Goal: Information Seeking & Learning: Learn about a topic

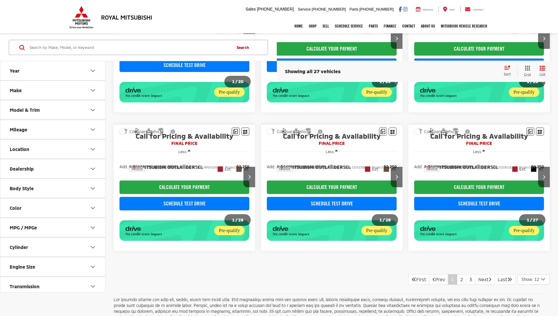
scroll to position [433, 0]
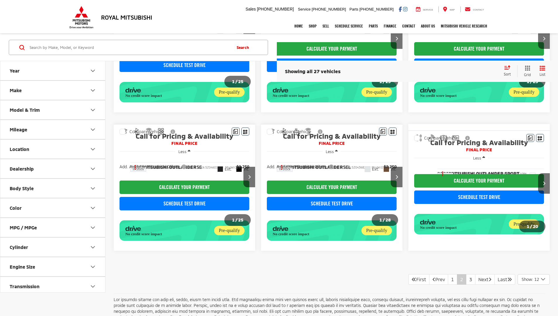
scroll to position [433, 0]
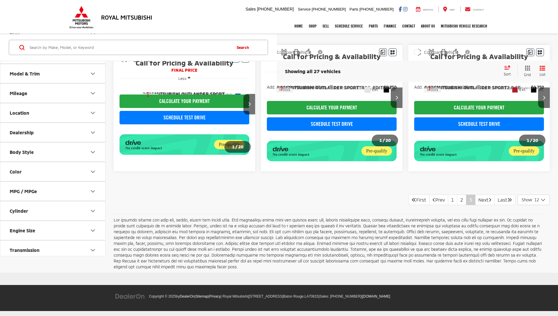
scroll to position [66, 0]
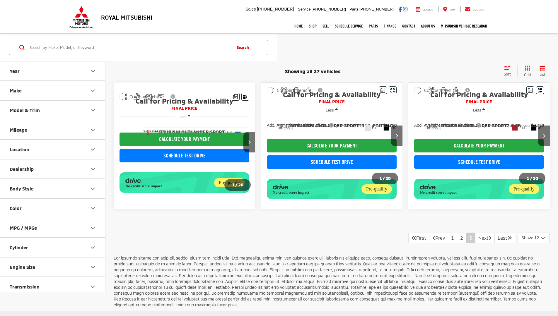
scroll to position [66, 0]
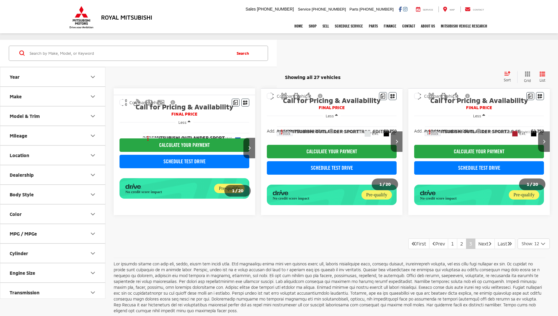
scroll to position [66, 0]
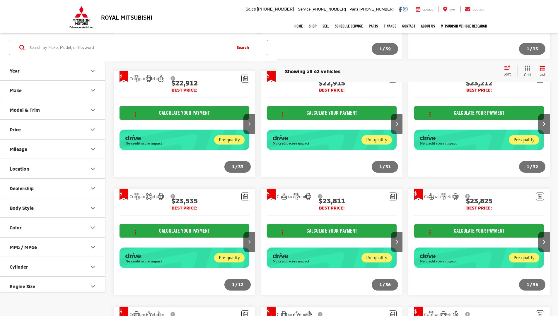
scroll to position [687, 0]
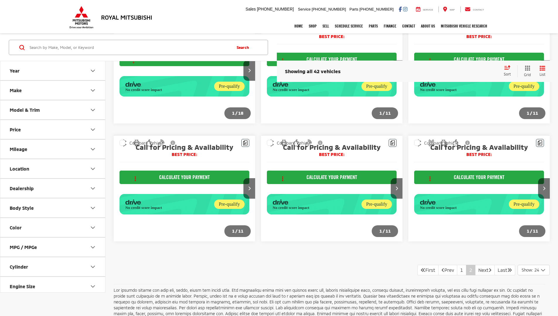
scroll to position [580, 0]
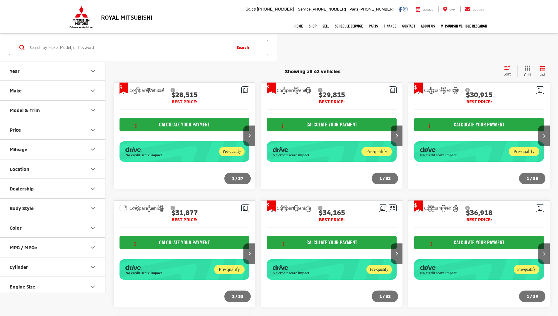
scroll to position [580, 0]
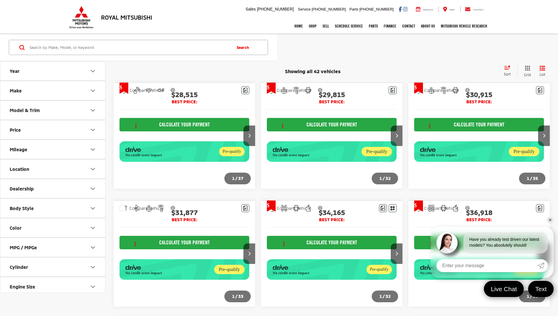
scroll to position [580, 0]
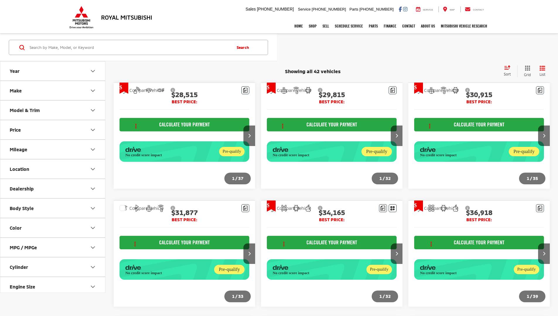
scroll to position [580, 0]
